Goal: Communication & Community: Connect with others

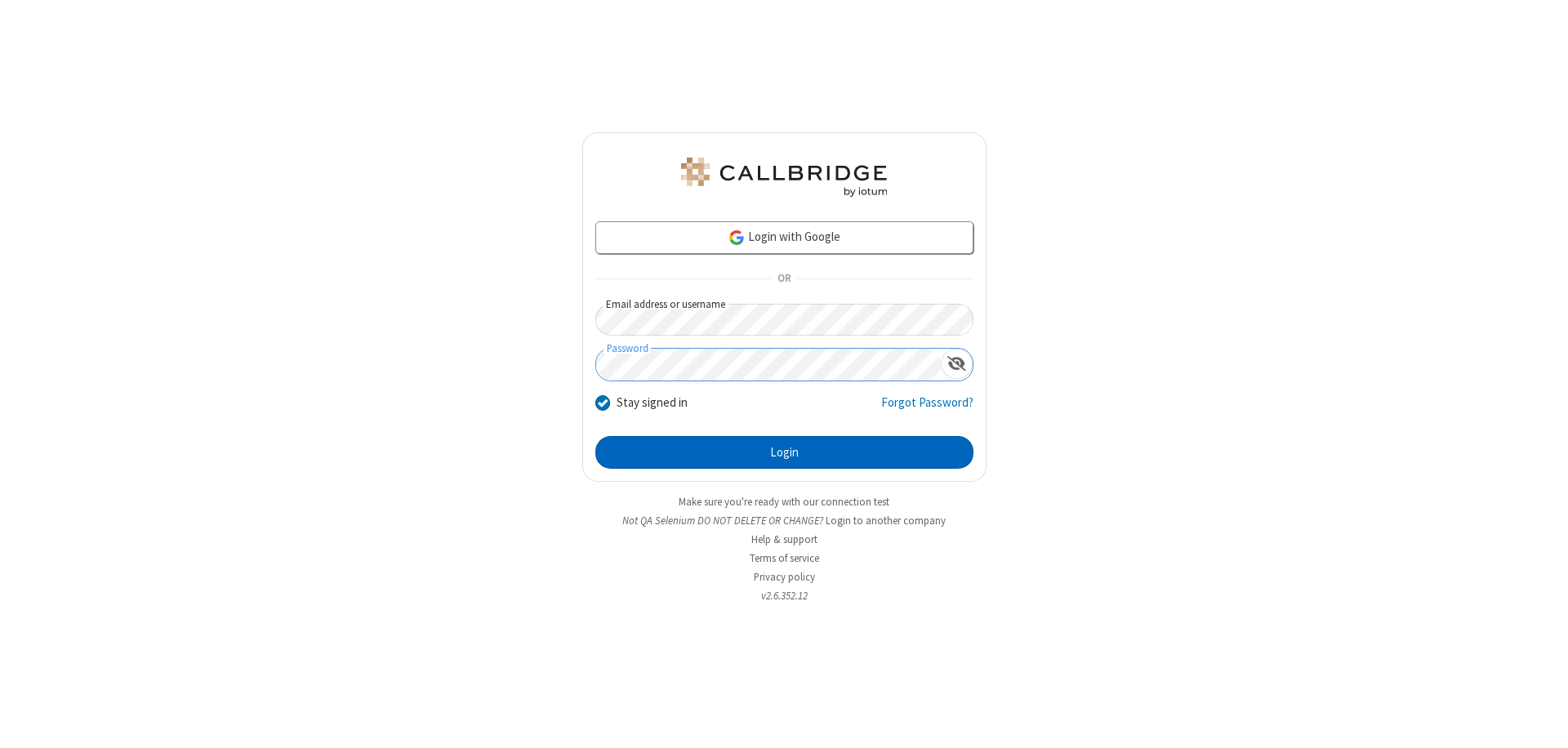
click at [784, 452] on button "Login" at bounding box center [784, 452] width 378 height 33
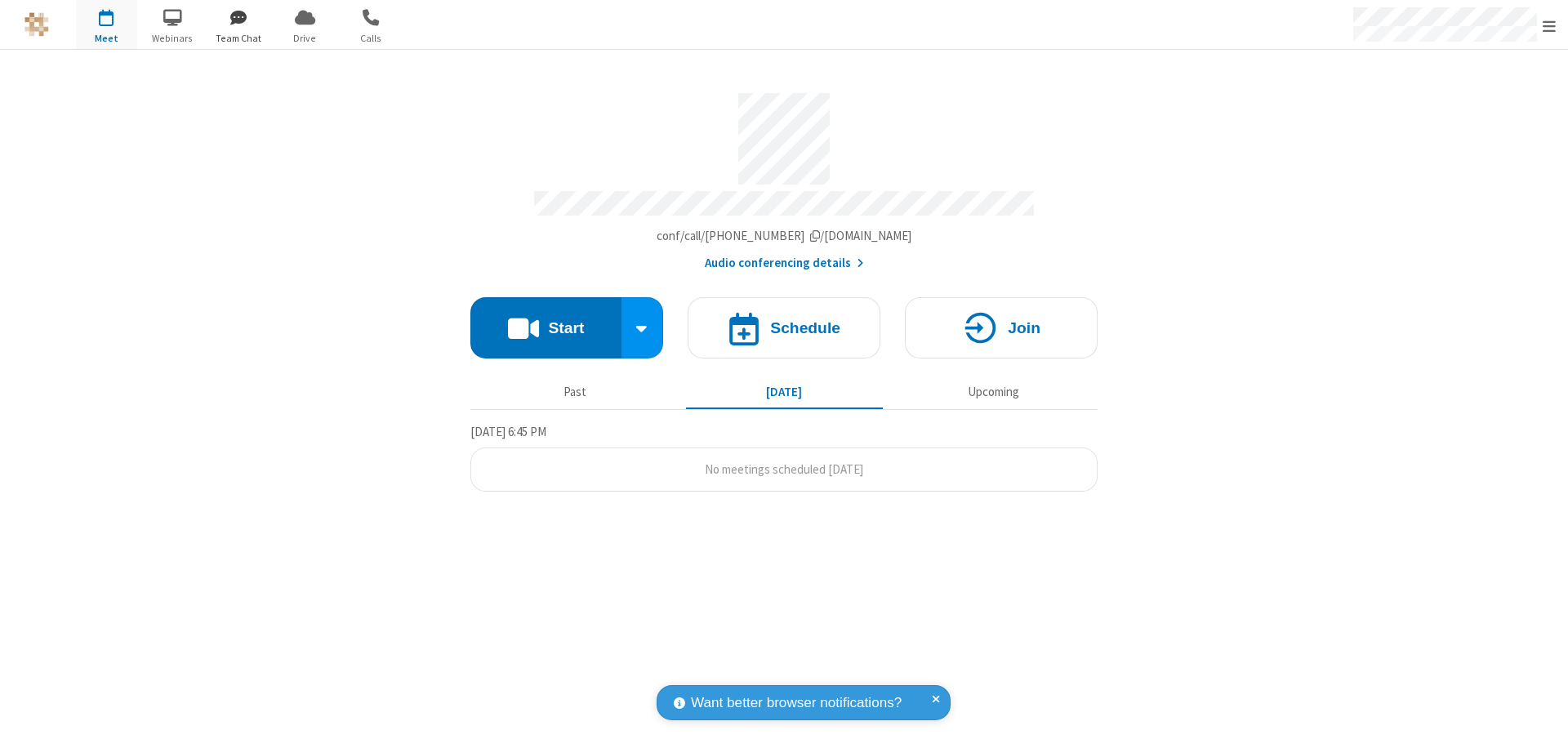
click at [239, 17] on span "button" at bounding box center [239, 17] width 61 height 28
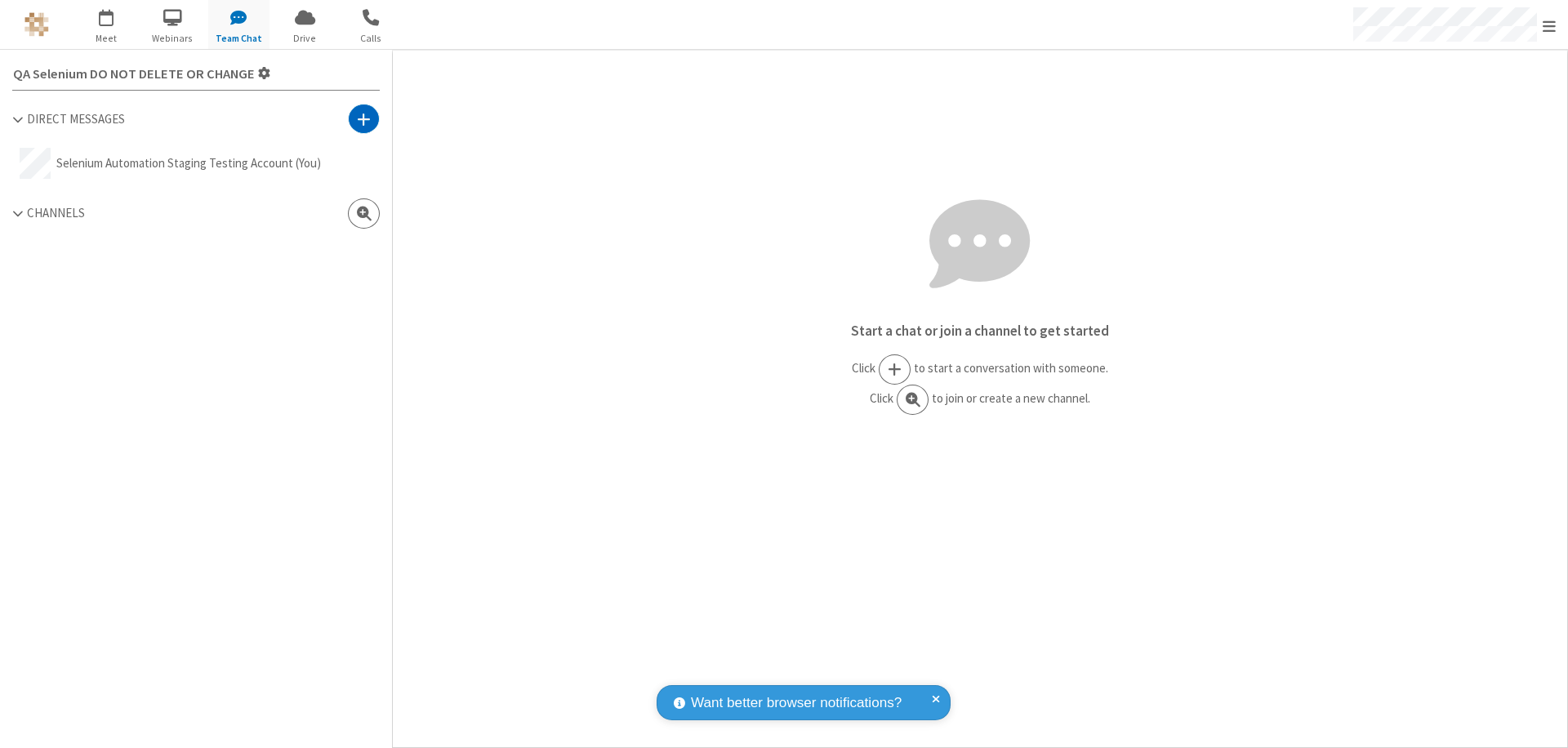
click at [363, 118] on span at bounding box center [363, 120] width 14 height 17
